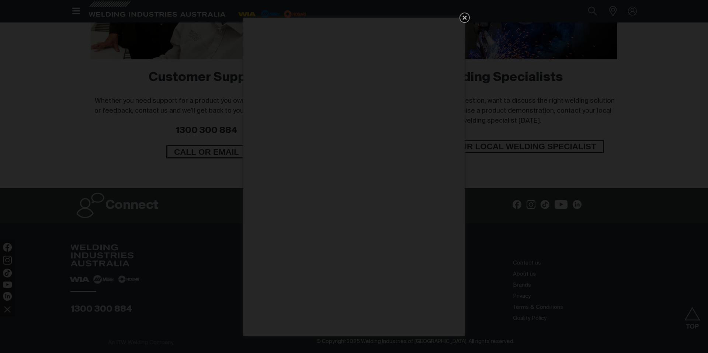
scroll to position [562, 0]
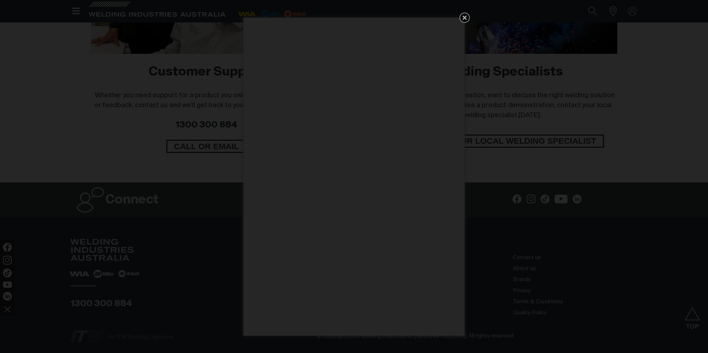
click at [204, 262] on div "Get 5 WIA Welding Guides Free!" at bounding box center [354, 176] width 708 height 353
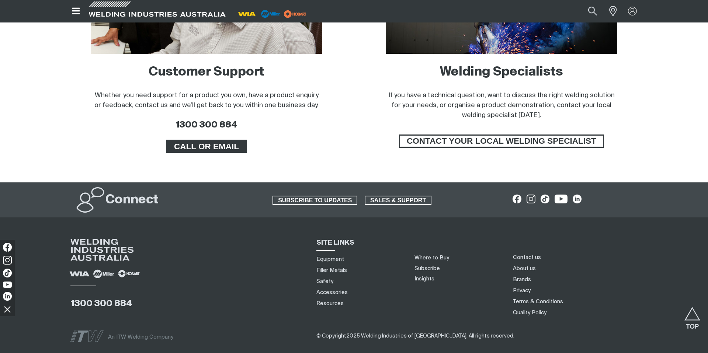
click at [225, 148] on span "CALL OR EMAIL" at bounding box center [206, 146] width 78 height 13
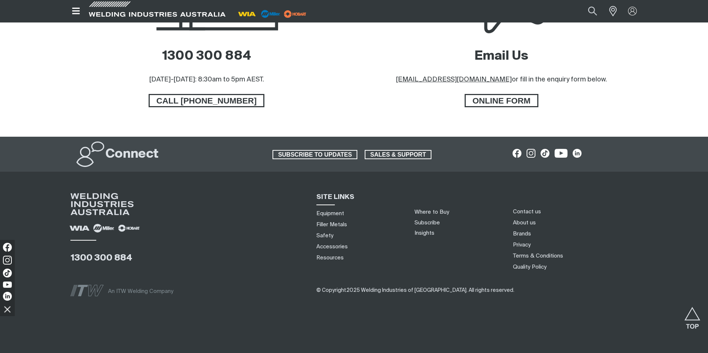
scroll to position [458, 0]
click at [526, 212] on link "Contact us" at bounding box center [527, 212] width 28 height 8
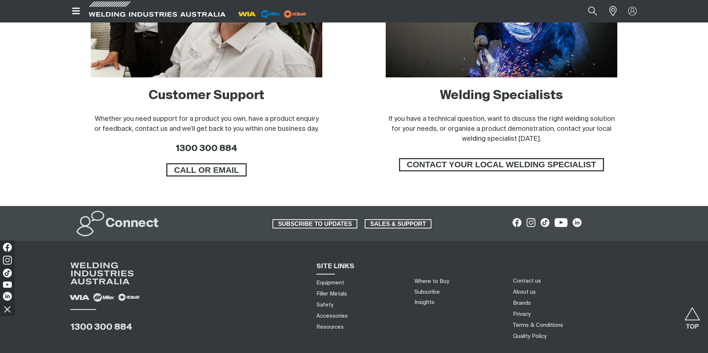
scroll to position [519, 0]
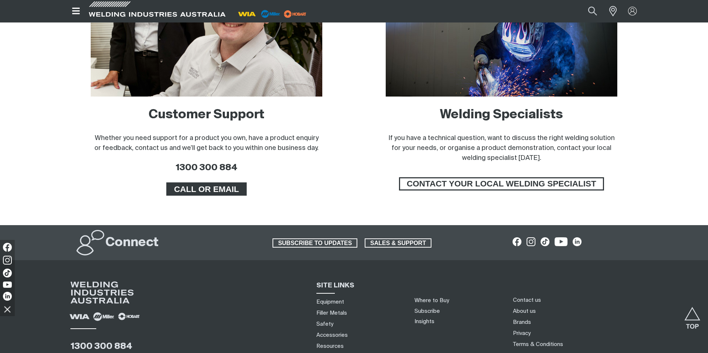
click at [219, 192] on span "CALL OR EMAIL" at bounding box center [206, 189] width 78 height 13
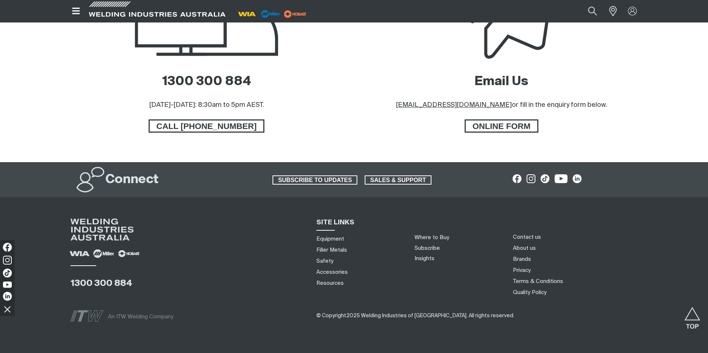
scroll to position [375, 0]
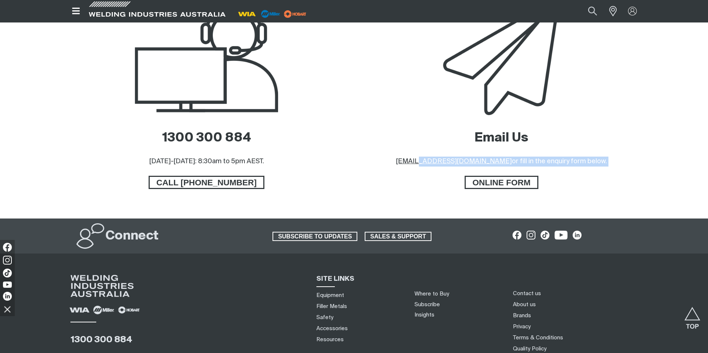
drag, startPoint x: 407, startPoint y: 167, endPoint x: 438, endPoint y: 168, distance: 31.0
click at [438, 168] on div "Email Us [EMAIL_ADDRESS][DOMAIN_NAME] or fill in the enquiry form below. ONLINE…" at bounding box center [501, 107] width 283 height 224
click at [429, 183] on div "Email Us [EMAIL_ADDRESS][DOMAIN_NAME] or fill in the enquiry form below. ONLINE…" at bounding box center [501, 107] width 283 height 224
drag, startPoint x: 418, startPoint y: 165, endPoint x: 488, endPoint y: 167, distance: 69.7
click at [488, 167] on div "Email Us [EMAIL_ADDRESS][DOMAIN_NAME] or fill in the enquiry form below. ONLINE…" at bounding box center [501, 107] width 283 height 224
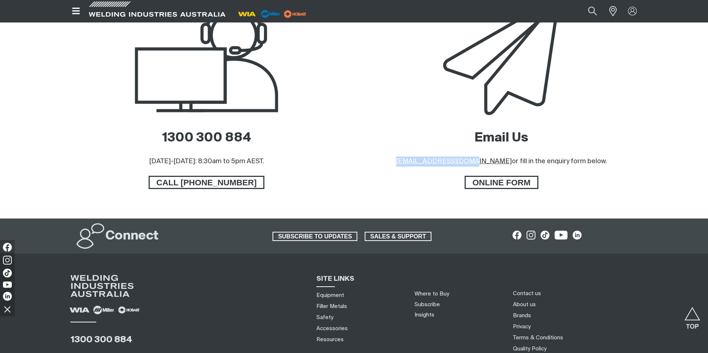
copy u "[EMAIL_ADDRESS][DOMAIN_NAME]"
click at [379, 116] on div "Email Us [EMAIL_ADDRESS][DOMAIN_NAME] or fill in the enquiry form below. ONLINE…" at bounding box center [501, 107] width 283 height 224
